Goal: Navigation & Orientation: Find specific page/section

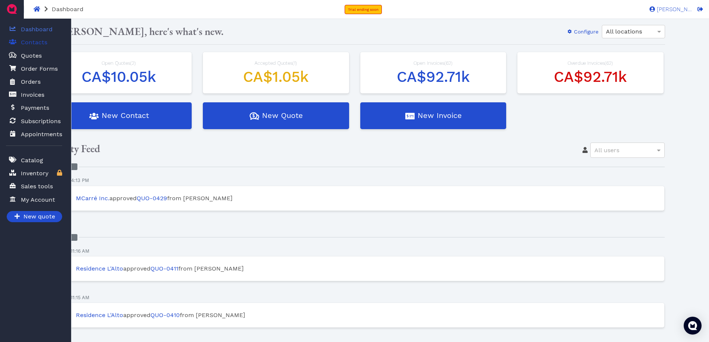
click at [31, 46] on span "Contacts" at bounding box center [34, 42] width 26 height 9
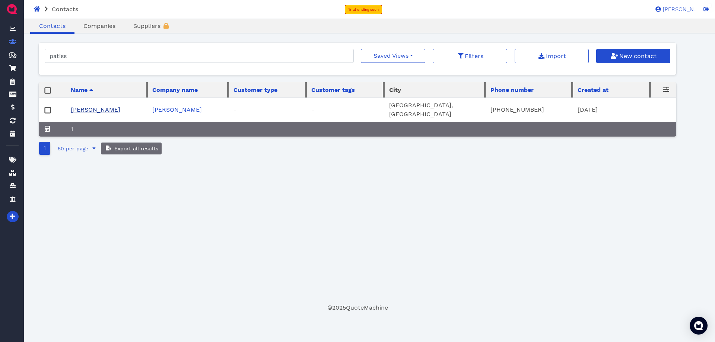
click at [82, 106] on link "[PERSON_NAME]" at bounding box center [96, 109] width 50 height 7
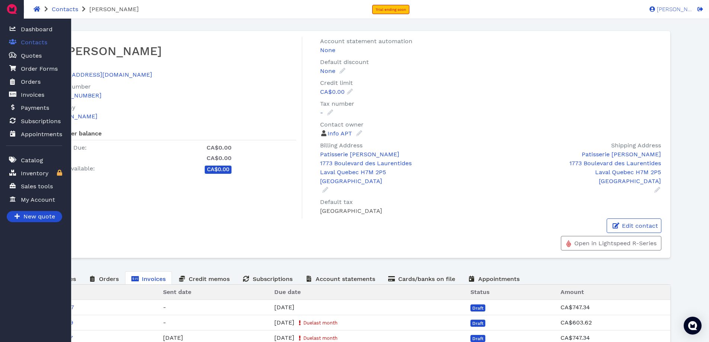
click at [23, 40] on span "Contacts" at bounding box center [34, 42] width 26 height 9
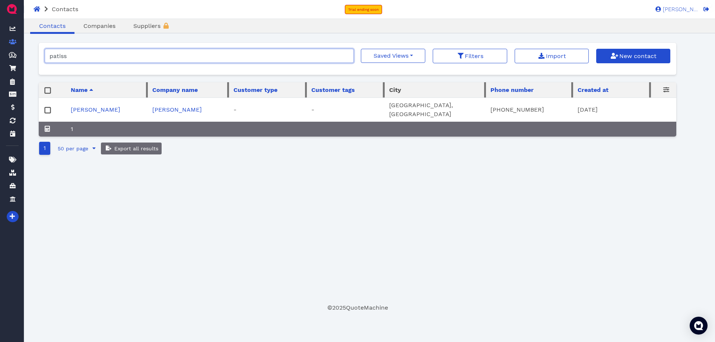
click at [94, 56] on input "patiss" at bounding box center [199, 56] width 309 height 14
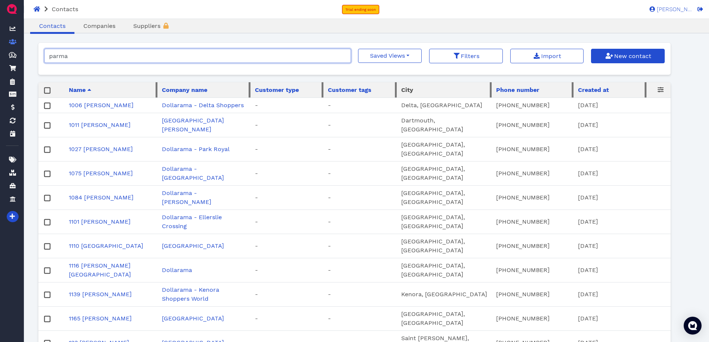
type input "parma"
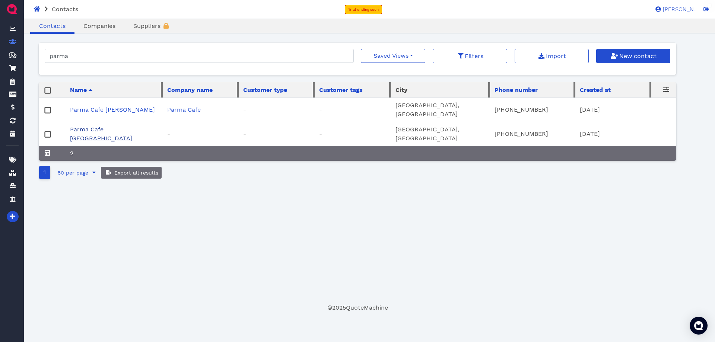
click at [113, 126] on link "Parma Cafe [GEOGRAPHIC_DATA]" at bounding box center [101, 134] width 62 height 16
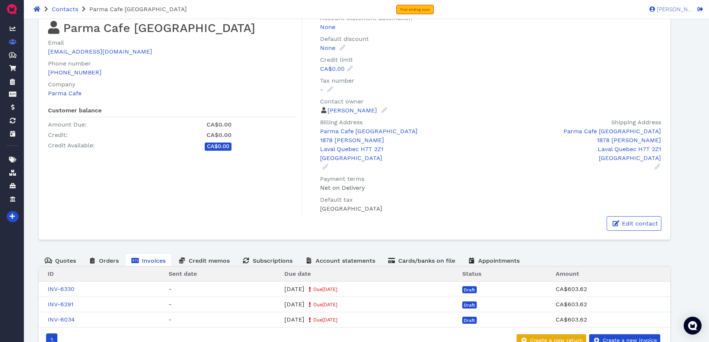
scroll to position [48, 0]
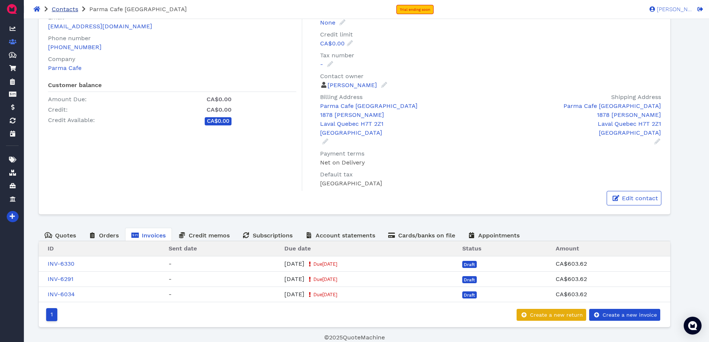
click at [72, 10] on span "Contacts" at bounding box center [65, 9] width 26 height 7
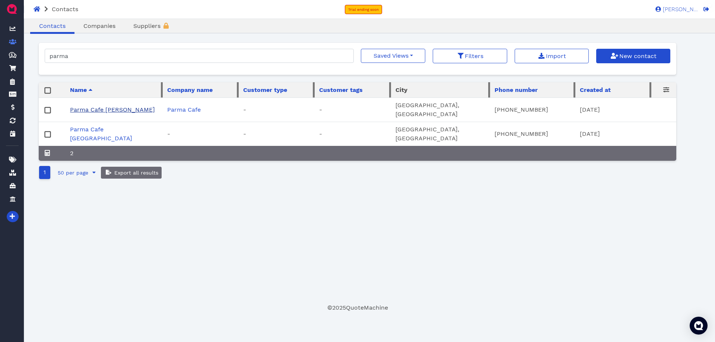
click at [103, 106] on link "Parma Cafe [PERSON_NAME]" at bounding box center [112, 109] width 85 height 7
